Goal: Information Seeking & Learning: Check status

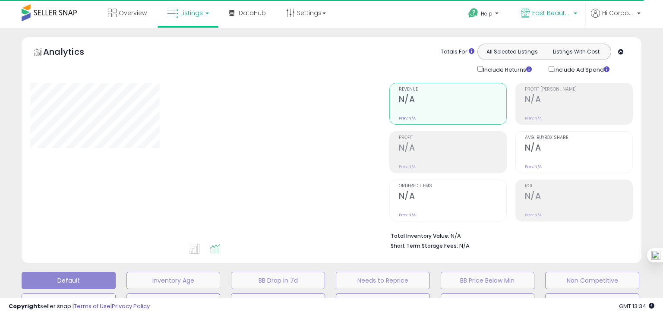
click at [549, 15] on span "Fast Beauty ([GEOGRAPHIC_DATA])" at bounding box center [551, 13] width 39 height 9
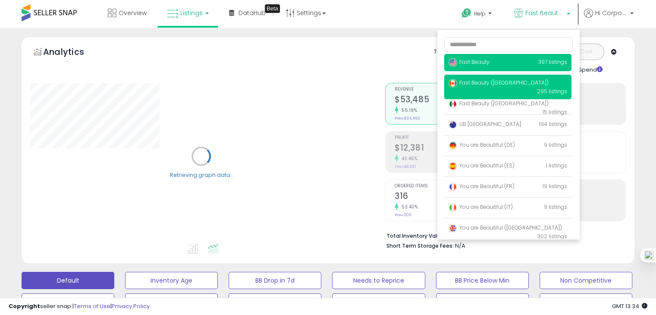
click at [485, 61] on span "Fast Beauty" at bounding box center [469, 61] width 41 height 7
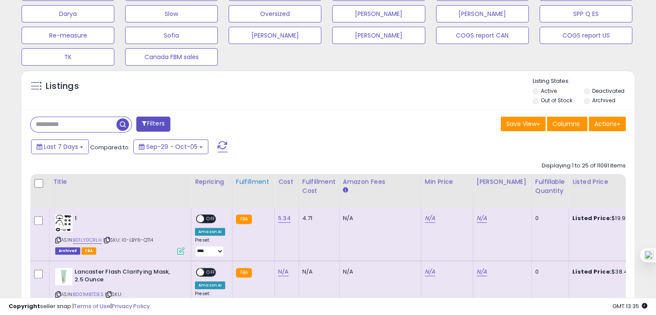
scroll to position [314, 0]
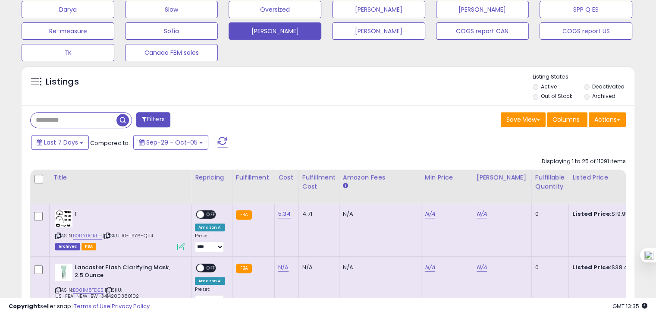
click at [270, 23] on button "[PERSON_NAME]" at bounding box center [275, 30] width 93 height 17
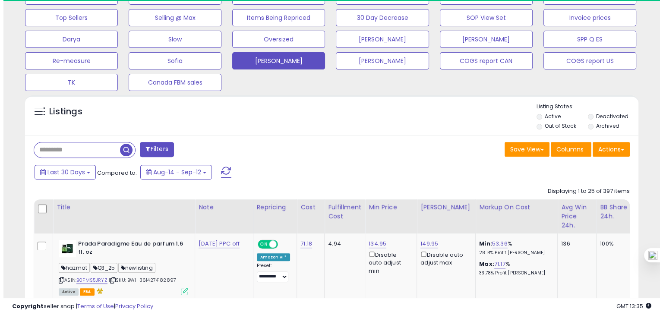
scroll to position [177, 355]
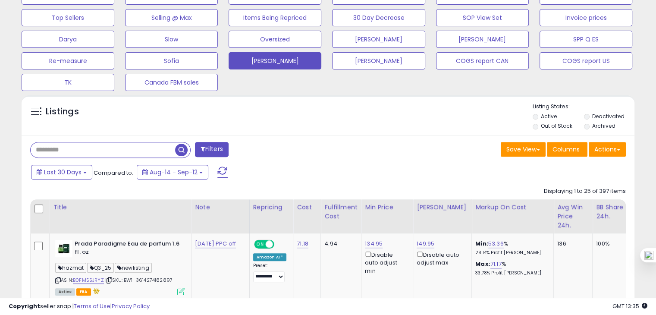
click at [62, 148] on input "text" at bounding box center [103, 149] width 145 height 15
paste input "**********"
type input "**********"
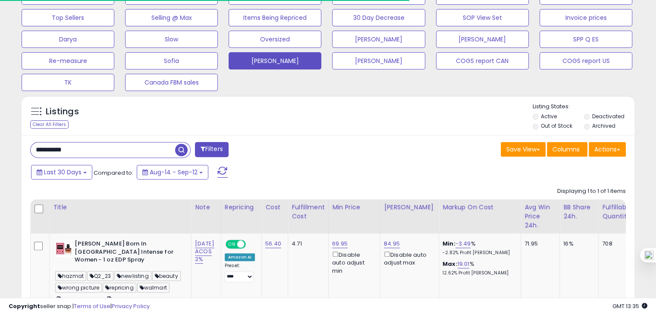
scroll to position [431430, 431251]
click at [83, 177] on button "Last 30 Days" at bounding box center [61, 172] width 61 height 15
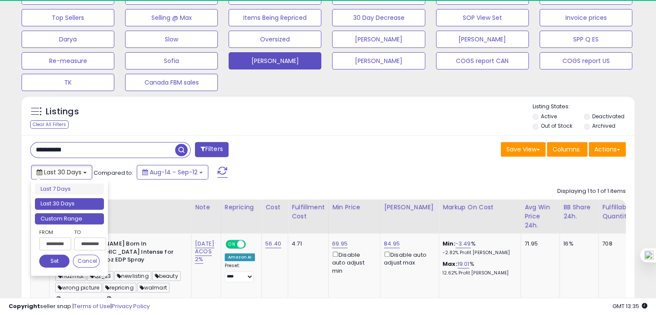
scroll to position [177, 355]
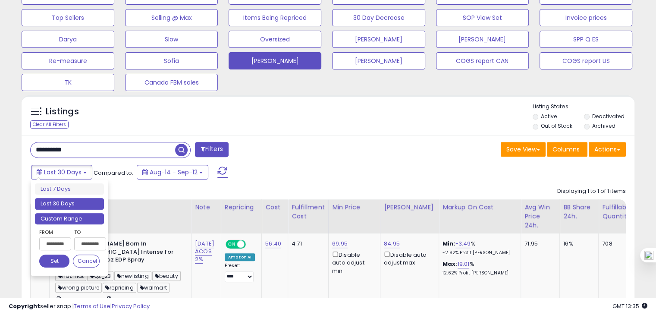
click at [70, 213] on li "Custom Range" at bounding box center [69, 219] width 69 height 12
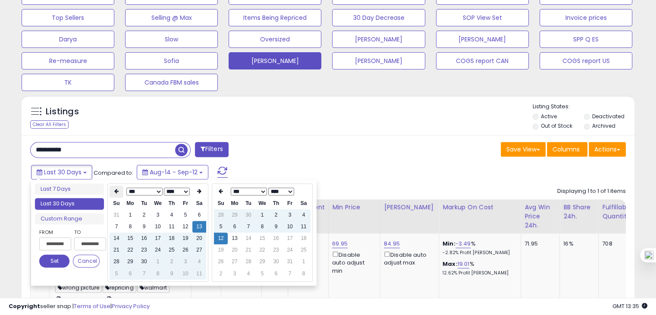
click at [116, 192] on icon at bounding box center [116, 191] width 4 height 5
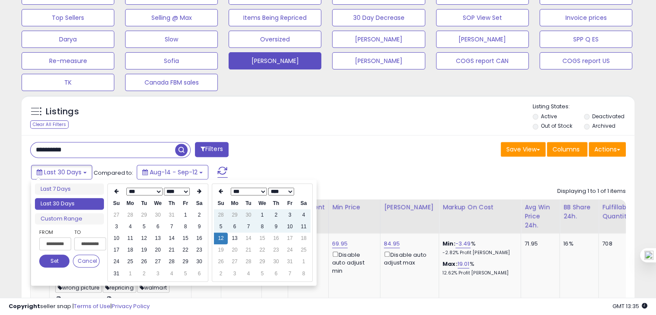
click at [116, 192] on icon at bounding box center [116, 191] width 4 height 5
click at [144, 216] on td "1" at bounding box center [144, 215] width 14 height 12
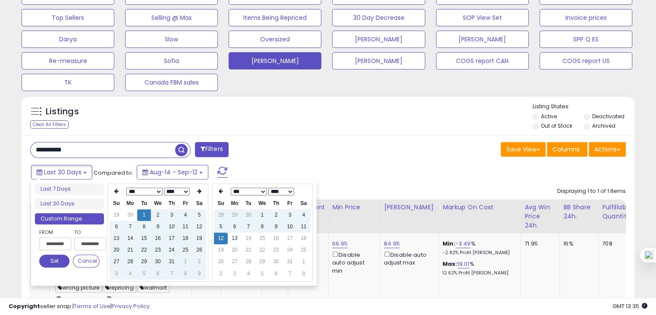
type input "**********"
click at [51, 260] on button "Set" at bounding box center [54, 261] width 30 height 13
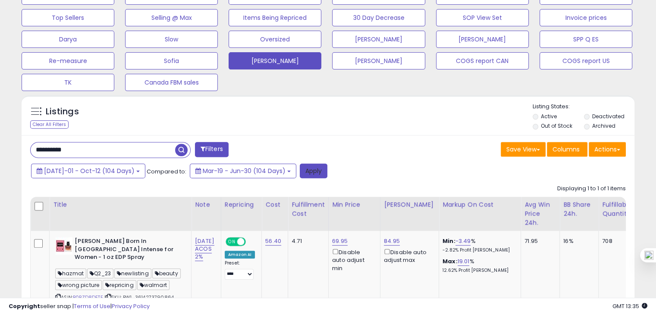
click at [300, 172] on button "Apply" at bounding box center [314, 171] width 28 height 15
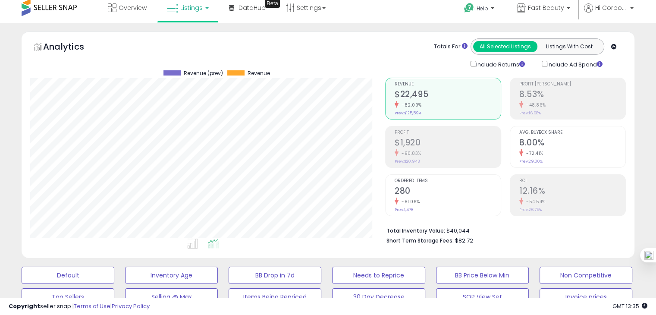
click at [518, 142] on li "Avg. Buybox Share 8.00% -72.41% Prev: 29.00%" at bounding box center [568, 147] width 116 height 42
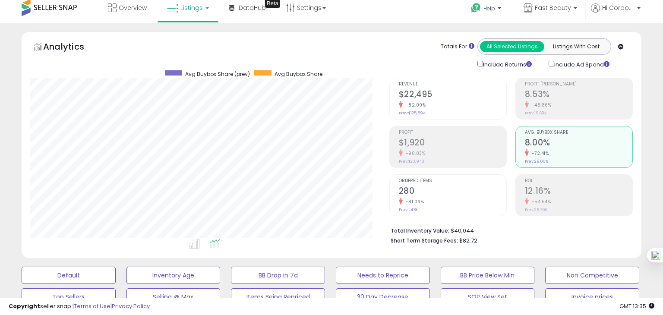
scroll to position [431430, 431251]
click at [411, 205] on div "-81.06%" at bounding box center [448, 202] width 106 height 8
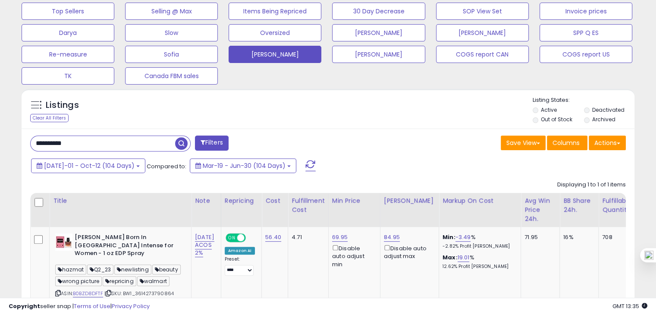
scroll to position [0, 0]
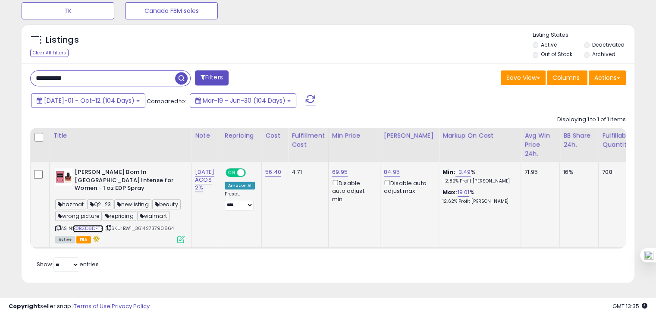
click at [91, 225] on link "B0BZD8DFTF" at bounding box center [88, 228] width 30 height 7
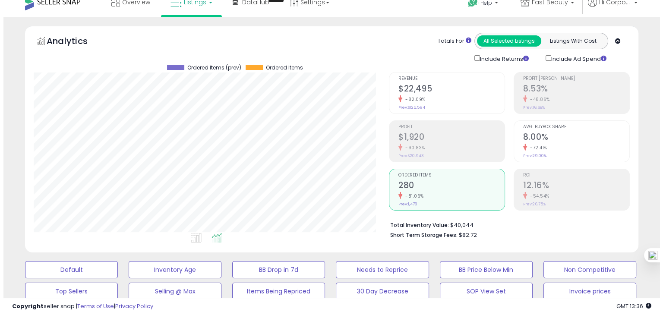
scroll to position [10, 0]
click at [516, 137] on li "Avg. Buybox Share 8.00% -72.41% Prev: 29.00%" at bounding box center [568, 142] width 116 height 42
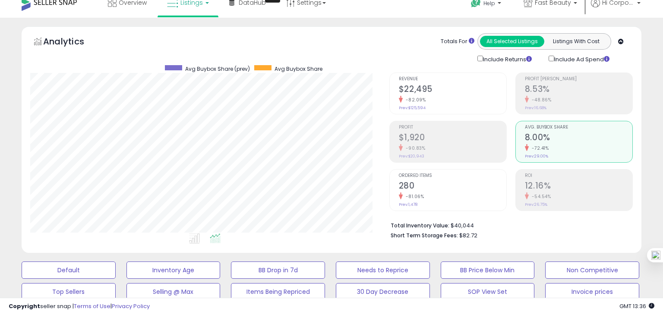
scroll to position [431430, 431251]
click at [437, 186] on h2 "280" at bounding box center [448, 187] width 106 height 12
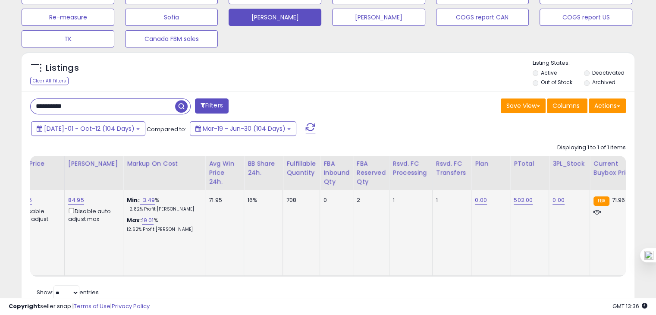
scroll to position [0, 331]
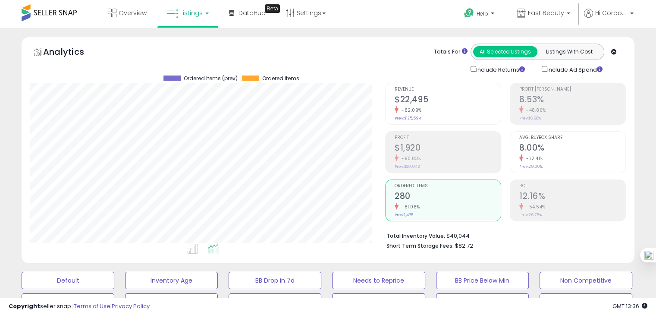
click at [520, 151] on h2 "8.00%" at bounding box center [573, 149] width 106 height 12
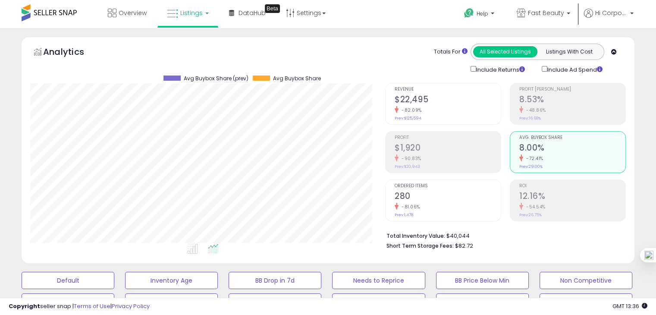
click at [442, 196] on h2 "280" at bounding box center [448, 197] width 106 height 12
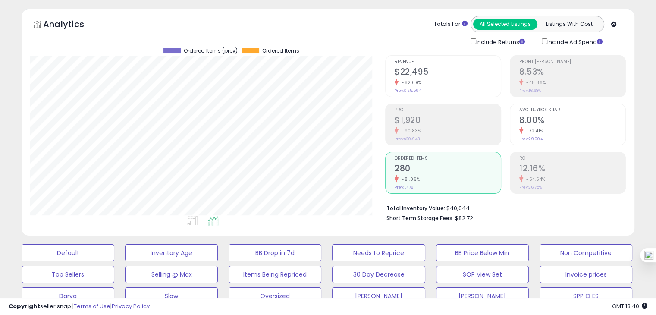
scroll to position [0, 0]
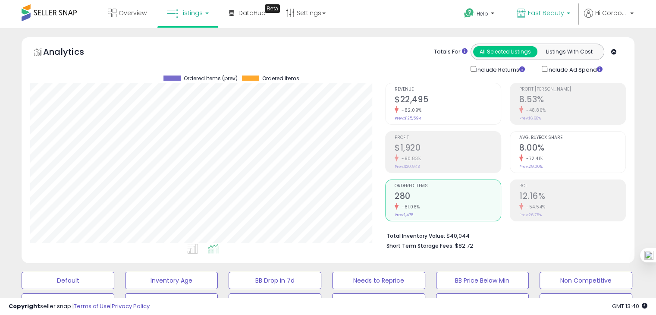
click at [526, 13] on icon at bounding box center [521, 13] width 9 height 9
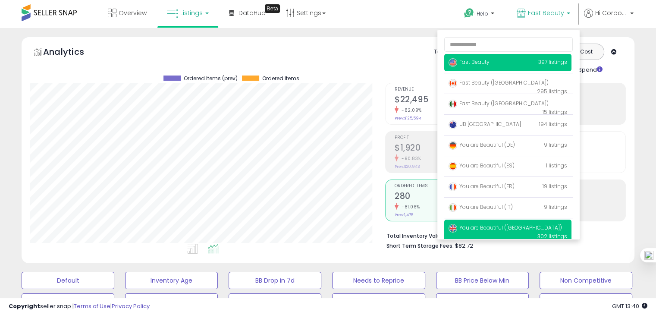
click at [472, 229] on span "You are Beautiful ([GEOGRAPHIC_DATA])" at bounding box center [506, 227] width 114 height 7
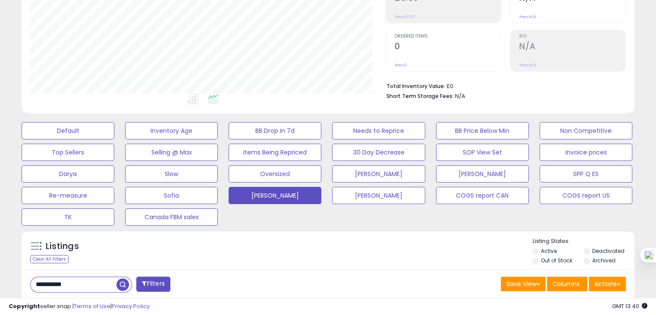
scroll to position [150, 0]
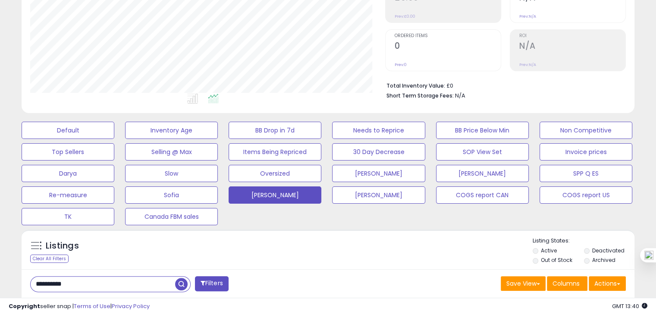
click at [67, 287] on input "**********" at bounding box center [103, 284] width 145 height 15
paste input "text"
click at [67, 287] on input "**********" at bounding box center [103, 284] width 145 height 15
type input "**********"
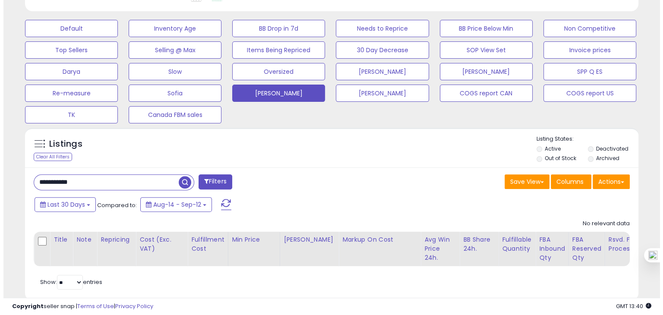
scroll to position [276, 0]
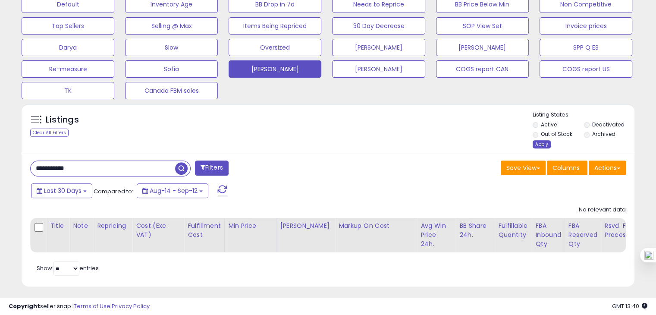
click at [539, 143] on div "Apply" at bounding box center [542, 144] width 18 height 8
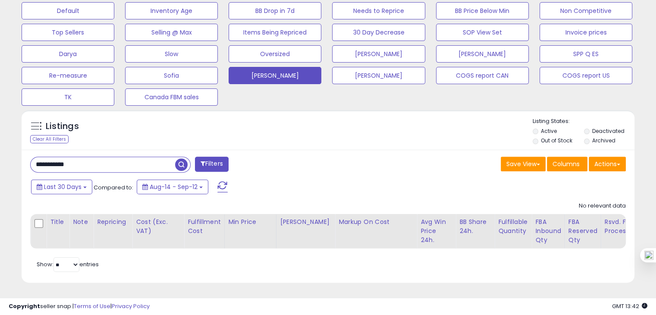
scroll to position [0, 0]
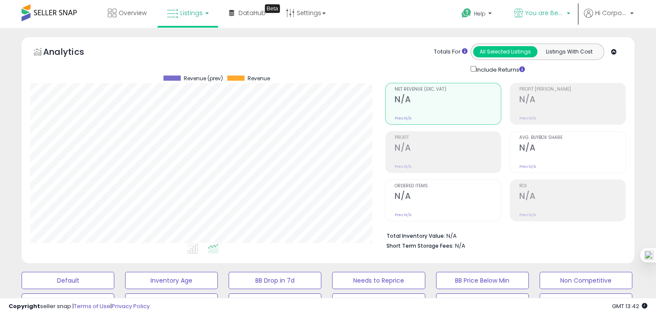
click at [539, 9] on span "You are Beautiful ([GEOGRAPHIC_DATA])" at bounding box center [545, 13] width 39 height 9
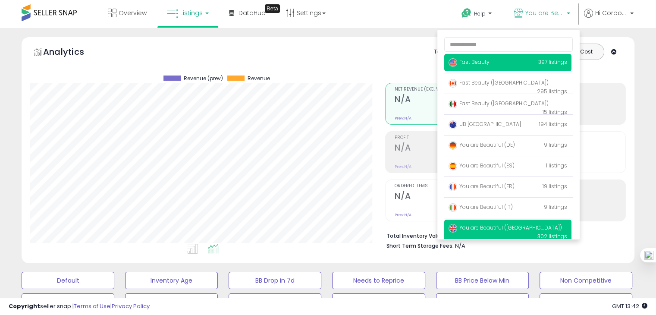
click at [482, 63] on span "Fast Beauty" at bounding box center [469, 61] width 41 height 7
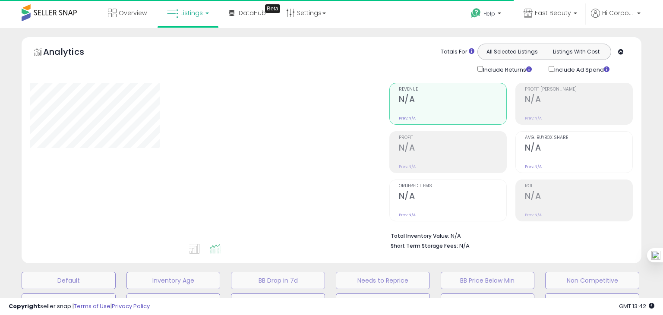
type input "**********"
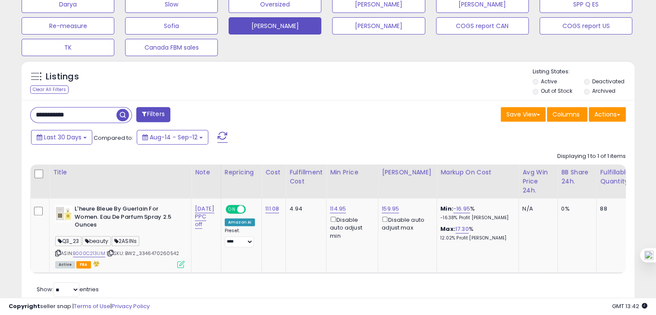
scroll to position [351, 0]
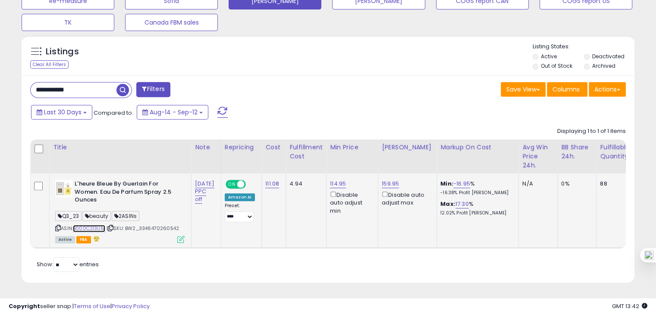
click at [93, 225] on link "B000C213UM" at bounding box center [89, 228] width 32 height 7
